Goal: Task Accomplishment & Management: Manage account settings

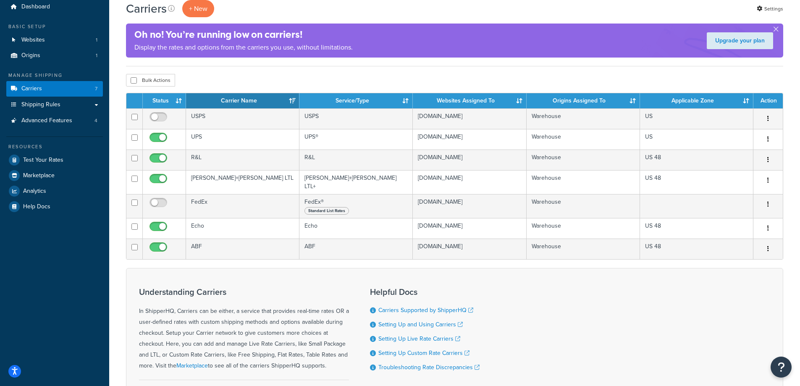
click at [544, 305] on div "Understanding Carriers In ShipperHQ, Carriers can be either, a service that pro…" at bounding box center [454, 345] width 657 height 155
checkbox input "false"
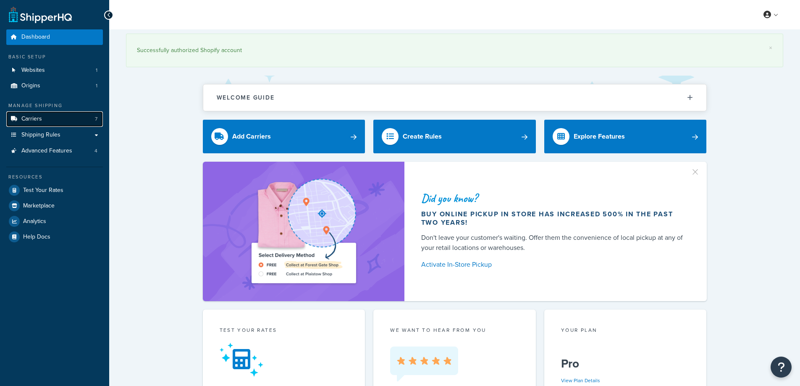
click at [45, 117] on link "Carriers 7" at bounding box center [54, 119] width 97 height 16
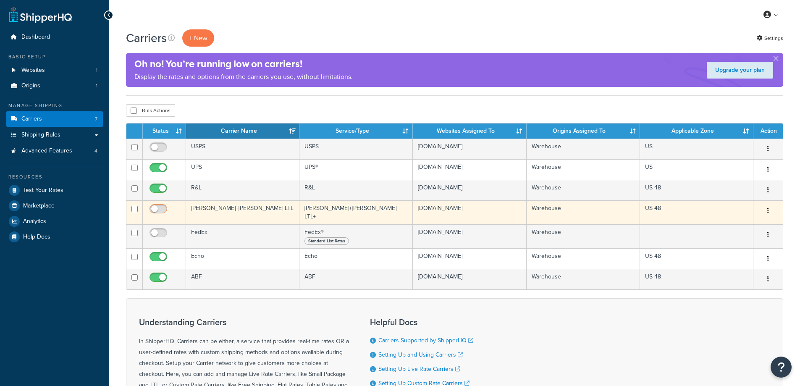
click at [158, 210] on input "checkbox" at bounding box center [159, 211] width 23 height 10
checkbox input "true"
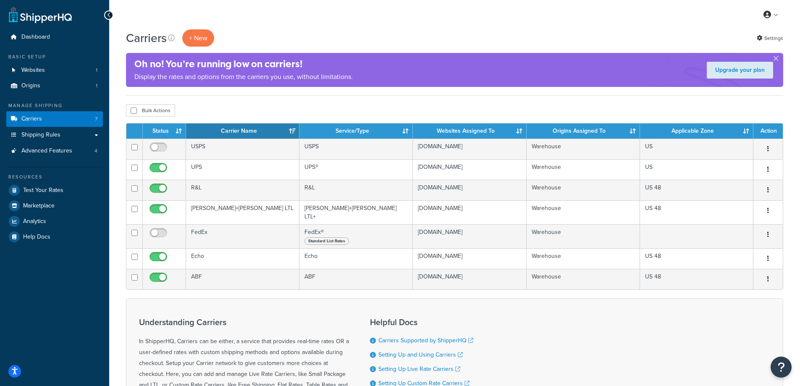
click at [117, 100] on div "Carriers + New Settings Oh no! You’re running low on carriers! Display the rate…" at bounding box center [454, 255] width 691 height 453
click at [107, 206] on div "Dashboard Basic Setup Websites 1 Origins 1 Manage Shipping Carriers 7 Shipping …" at bounding box center [54, 252] width 109 height 504
